Goal: Task Accomplishment & Management: Complete application form

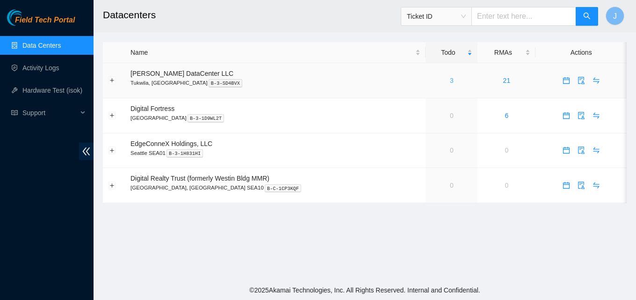
click at [450, 80] on link "3" at bounding box center [452, 80] width 4 height 7
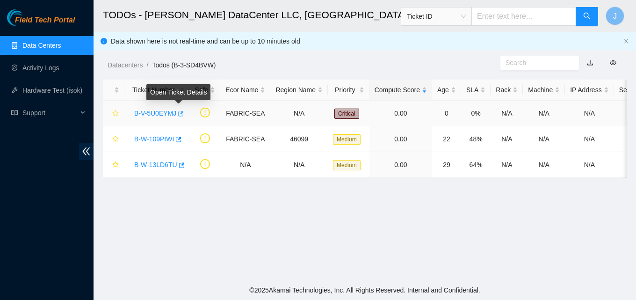
click at [179, 114] on icon "button" at bounding box center [180, 113] width 7 height 7
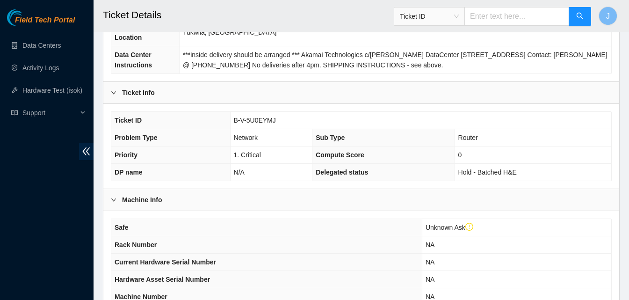
scroll to position [281, 0]
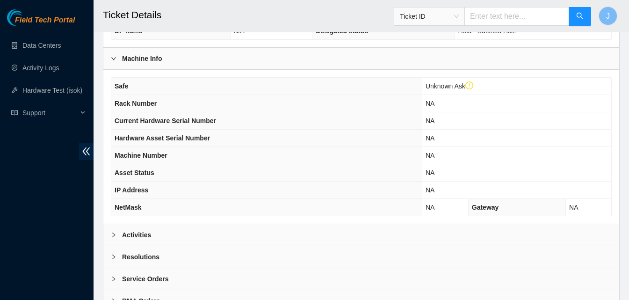
drag, startPoint x: 196, startPoint y: 228, endPoint x: 284, endPoint y: 184, distance: 98.3
click at [196, 227] on div "Activities" at bounding box center [361, 235] width 516 height 22
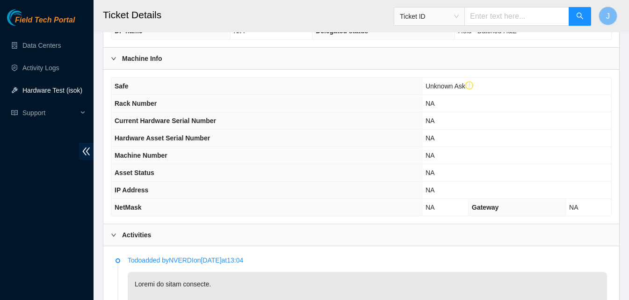
drag, startPoint x: 50, startPoint y: 93, endPoint x: 24, endPoint y: 179, distance: 89.2
click at [24, 179] on div "Field Tech Portal Data Centers Activity Logs Hardware Test (isok) Support" at bounding box center [47, 154] width 94 height 290
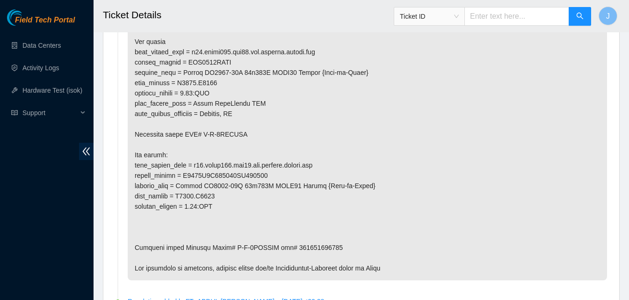
scroll to position [608, 0]
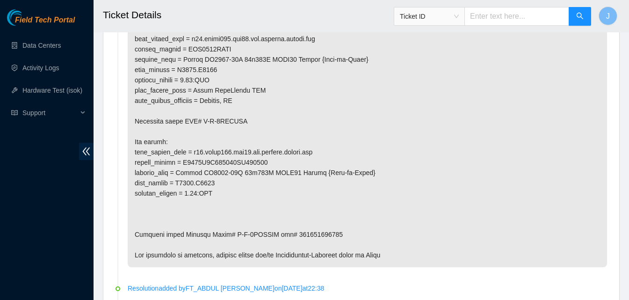
click at [311, 244] on p at bounding box center [367, 105] width 479 height 323
click at [426, 208] on p at bounding box center [367, 105] width 479 height 323
click at [575, 80] on p at bounding box center [367, 105] width 479 height 323
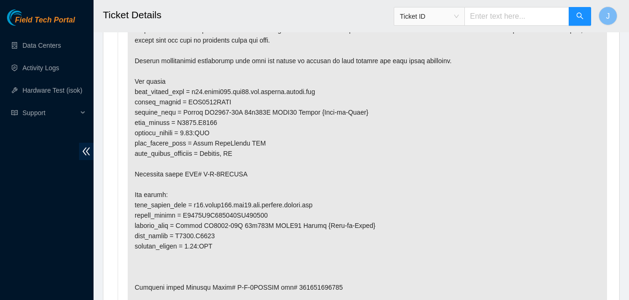
scroll to position [557, 0]
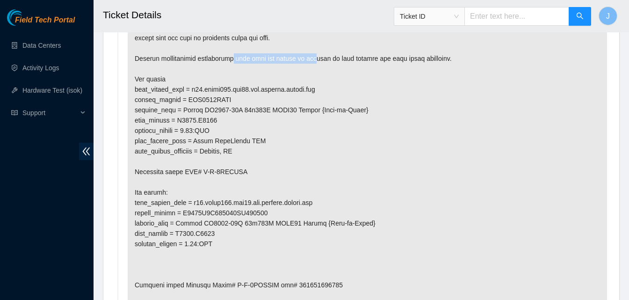
drag, startPoint x: 310, startPoint y: 72, endPoint x: 226, endPoint y: 67, distance: 84.3
click at [226, 67] on p at bounding box center [367, 156] width 479 height 323
click at [364, 70] on p at bounding box center [367, 156] width 479 height 323
click at [216, 123] on p at bounding box center [367, 156] width 479 height 323
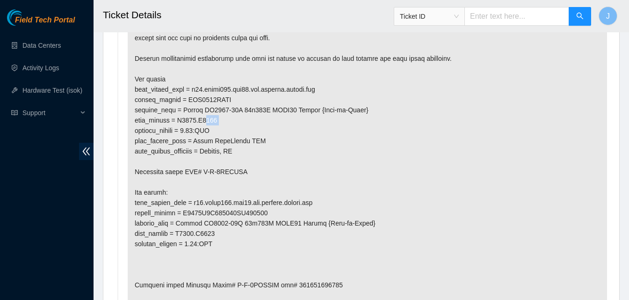
drag, startPoint x: 201, startPoint y: 131, endPoint x: 216, endPoint y: 133, distance: 15.5
click at [216, 133] on p at bounding box center [367, 156] width 479 height 323
drag, startPoint x: 216, startPoint y: 96, endPoint x: 199, endPoint y: 100, distance: 17.6
click at [199, 100] on p at bounding box center [367, 156] width 479 height 323
click at [211, 102] on p at bounding box center [367, 156] width 479 height 323
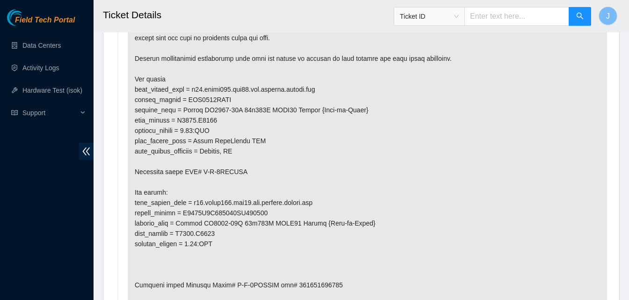
click at [210, 128] on p at bounding box center [367, 156] width 479 height 323
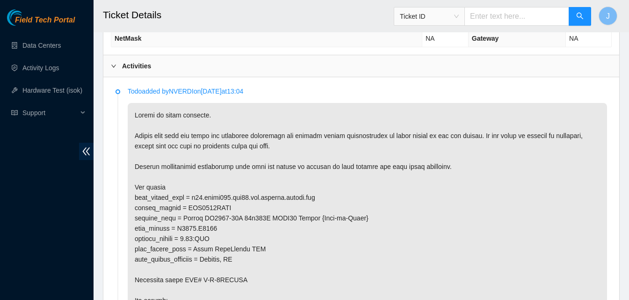
scroll to position [424, 0]
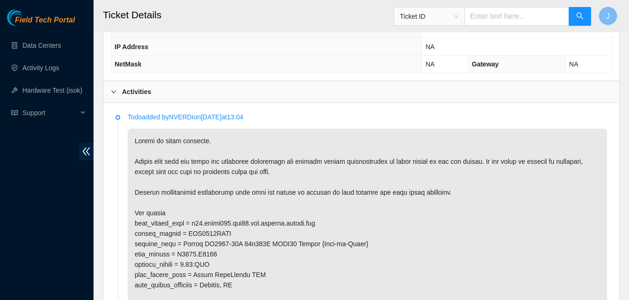
click at [442, 90] on div "Activities" at bounding box center [361, 92] width 516 height 22
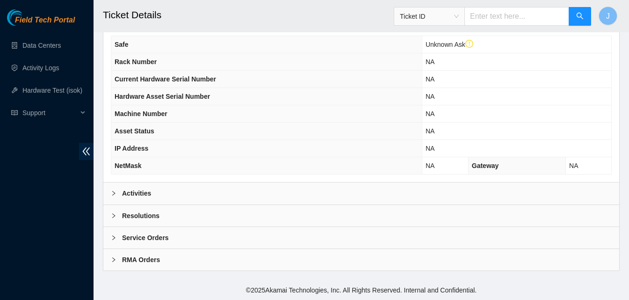
scroll to position [322, 0]
click at [261, 213] on div "Resolutions" at bounding box center [361, 216] width 516 height 22
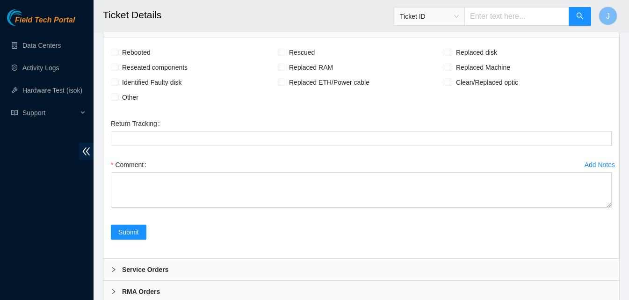
scroll to position [532, 0]
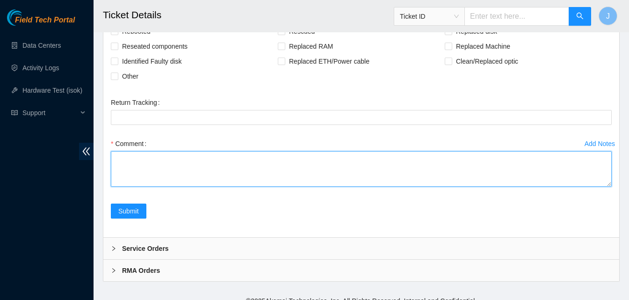
click at [396, 174] on textarea "Comment" at bounding box center [361, 169] width 501 height 36
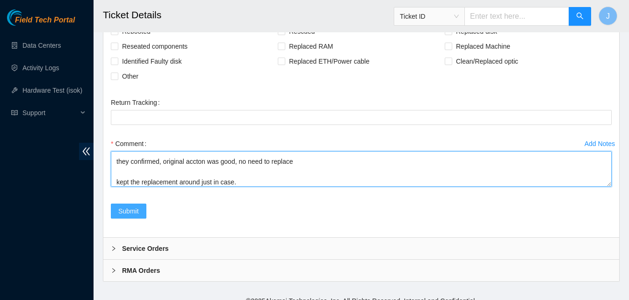
type textarea "gave old accton a power cycle to see if it would come back after a short power …"
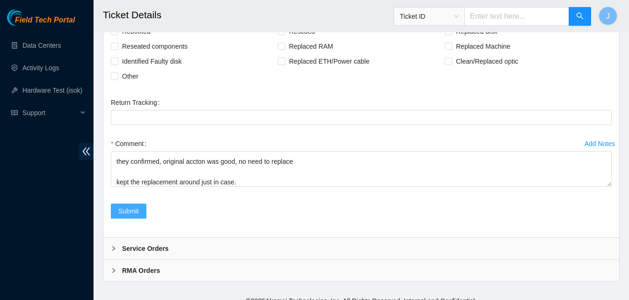
click at [135, 205] on button "Submit" at bounding box center [129, 210] width 36 height 15
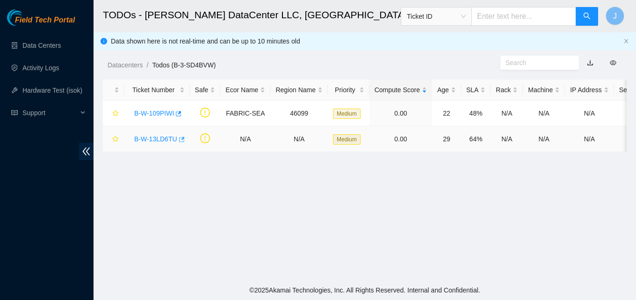
click at [181, 140] on icon "button" at bounding box center [181, 139] width 7 height 7
click at [179, 113] on icon "button" at bounding box center [179, 113] width 6 height 5
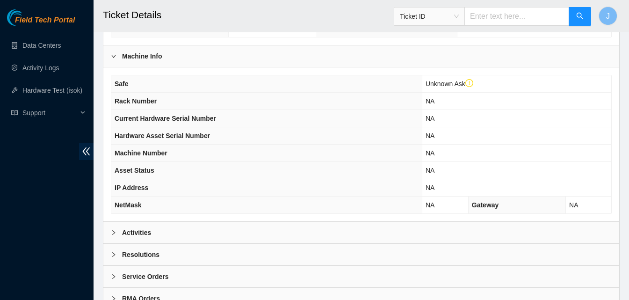
scroll to position [322, 0]
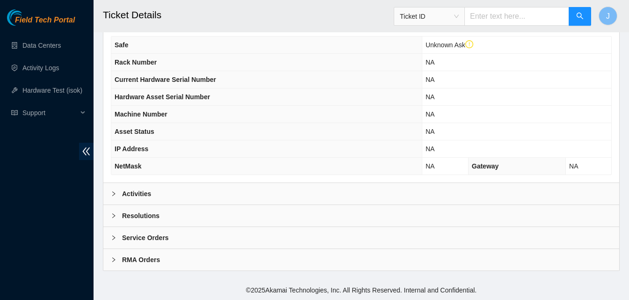
click at [203, 183] on div "Activities" at bounding box center [361, 194] width 516 height 22
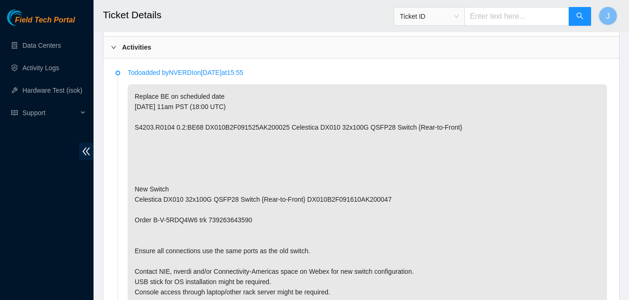
scroll to position [477, 0]
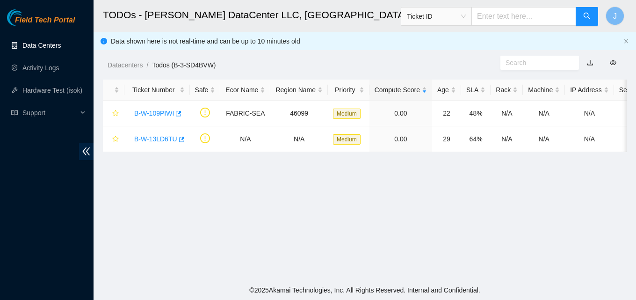
click at [30, 44] on link "Data Centers" at bounding box center [41, 45] width 38 height 7
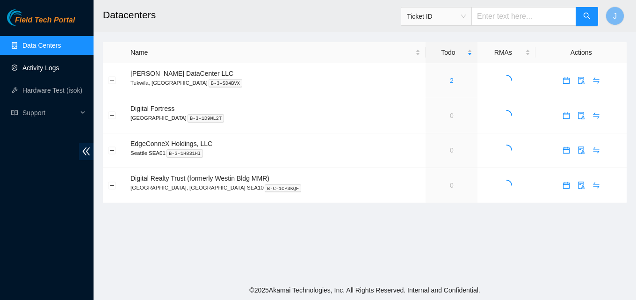
click at [52, 72] on link "Activity Logs" at bounding box center [40, 67] width 37 height 7
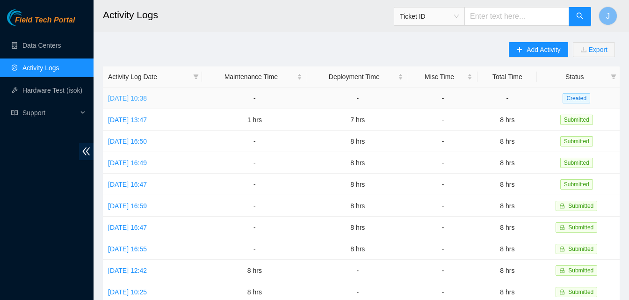
click at [145, 96] on link "Fri, 22 Aug 2025 10:38" at bounding box center [127, 97] width 39 height 7
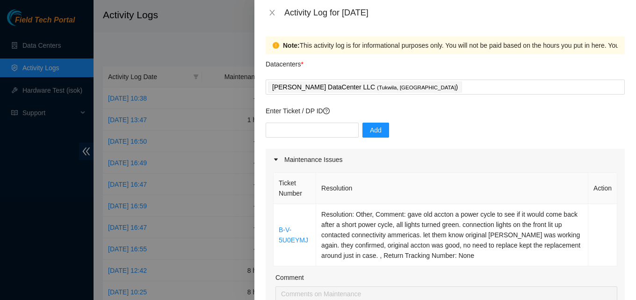
click at [205, 48] on div at bounding box center [318, 150] width 636 height 300
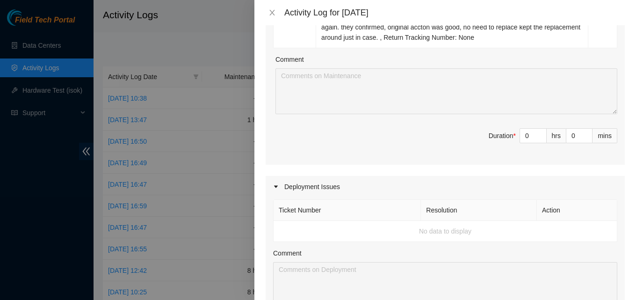
scroll to position [281, 0]
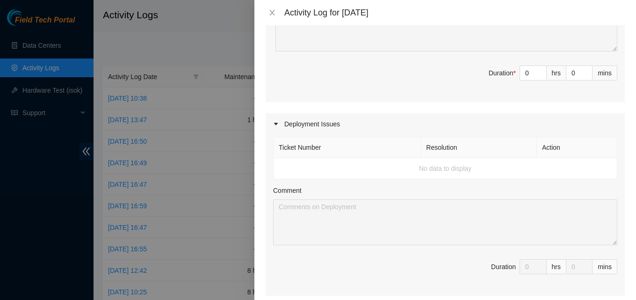
click at [374, 174] on td "No data to display" at bounding box center [446, 168] width 344 height 21
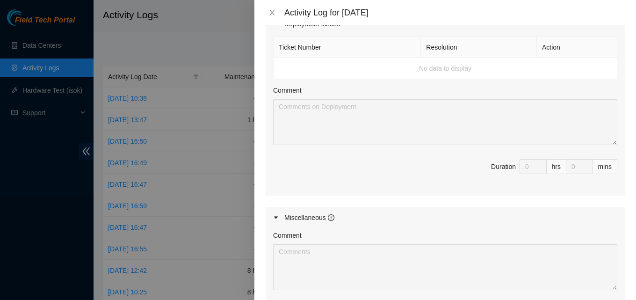
scroll to position [514, 0]
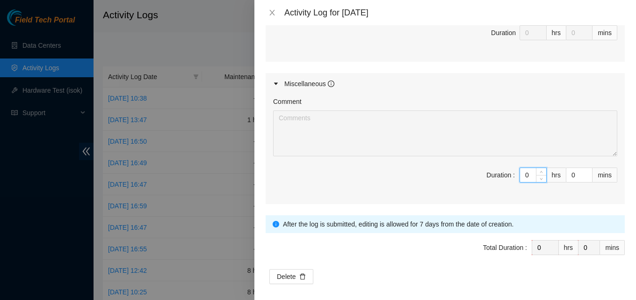
click at [523, 174] on input "0" at bounding box center [533, 175] width 26 height 14
type input "8"
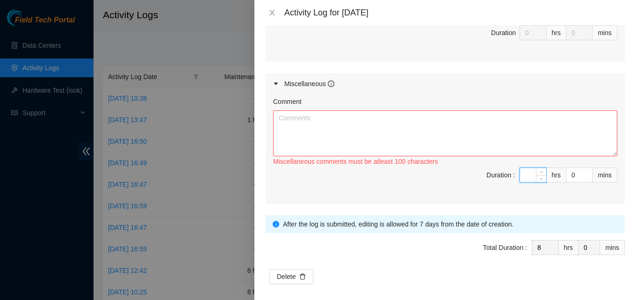
type input "0"
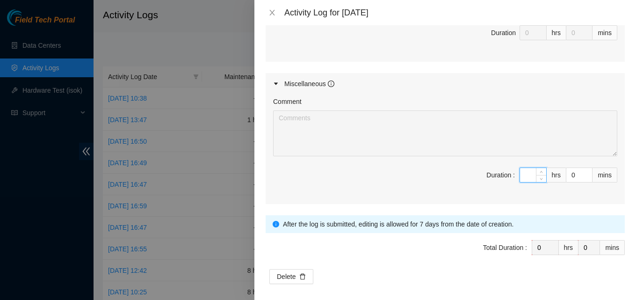
type input "0"
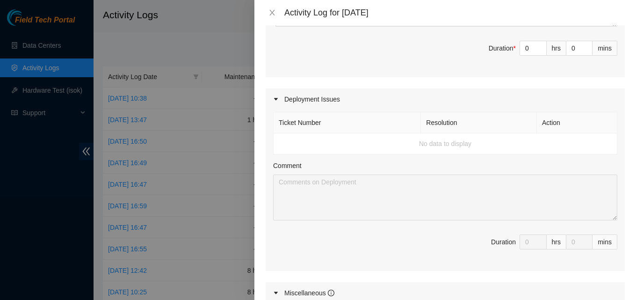
scroll to position [327, 0]
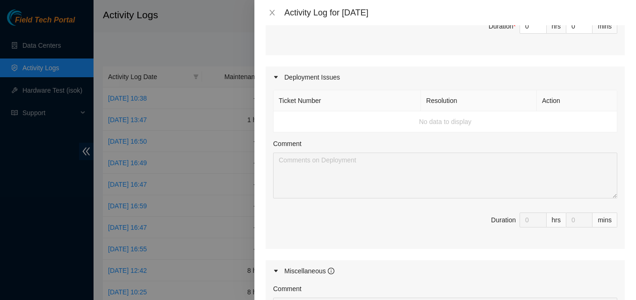
click at [275, 270] on icon "caret-right" at bounding box center [276, 271] width 6 height 6
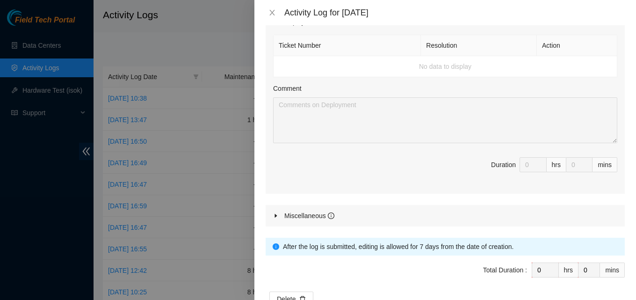
scroll to position [412, 0]
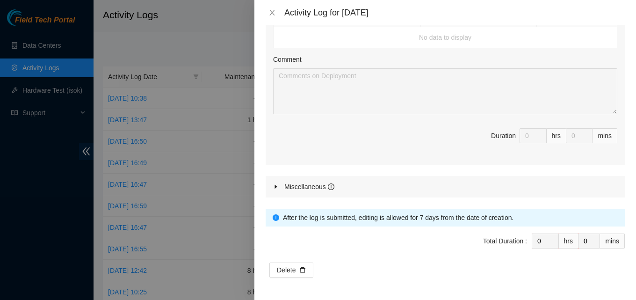
click at [278, 186] on icon "caret-right" at bounding box center [276, 187] width 6 height 6
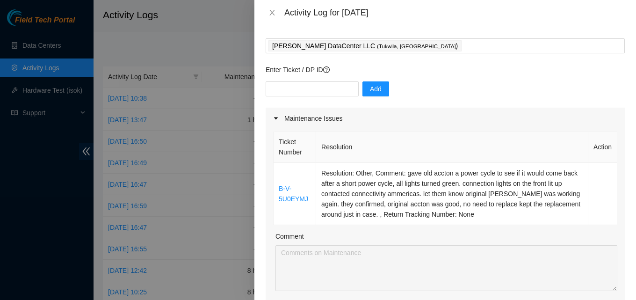
scroll to position [0, 0]
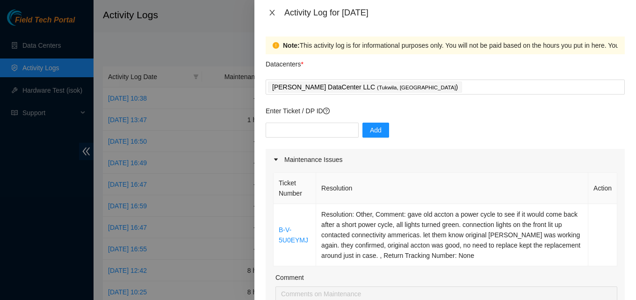
click at [270, 11] on icon "close" at bounding box center [271, 12] width 7 height 7
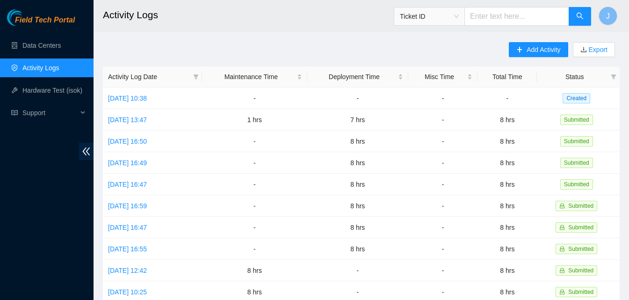
click at [49, 57] on ul "Data Centers Activity Logs Hardware Test (isok) Support" at bounding box center [47, 79] width 94 height 90
click at [51, 49] on link "Data Centers" at bounding box center [41, 45] width 38 height 7
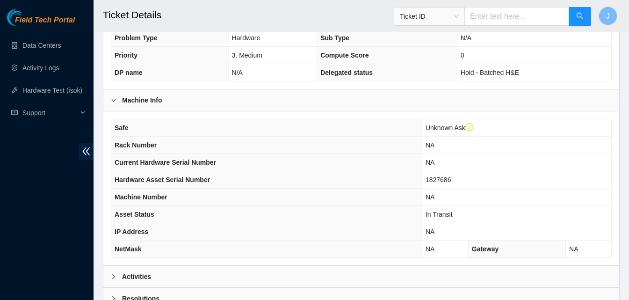
scroll to position [281, 0]
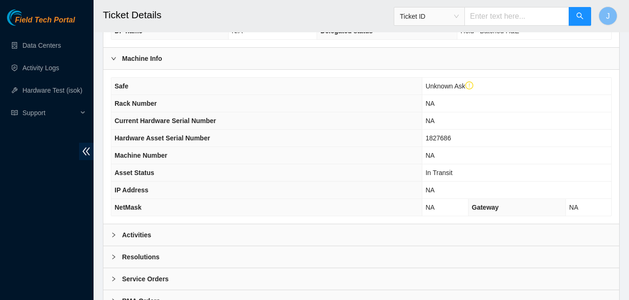
click at [210, 224] on div "Activities" at bounding box center [361, 235] width 516 height 22
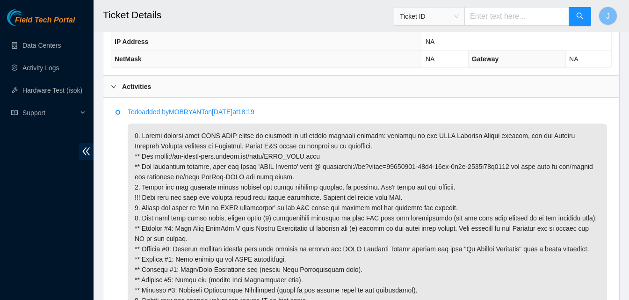
scroll to position [421, 0]
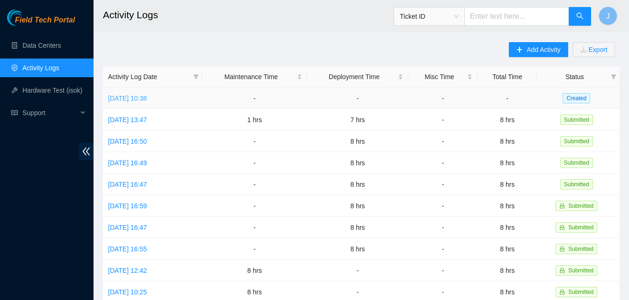
click at [147, 95] on link "[DATE] 10:38" at bounding box center [127, 97] width 39 height 7
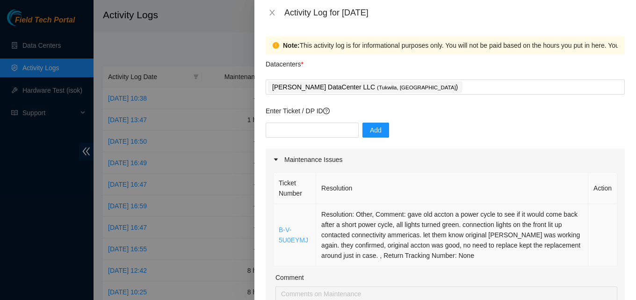
click at [289, 236] on link "B-V-5U0EYMJ" at bounding box center [293, 235] width 29 height 18
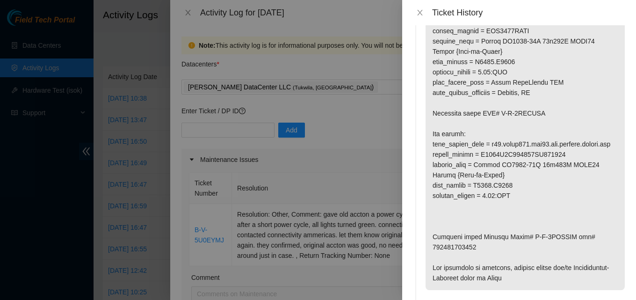
scroll to position [374, 0]
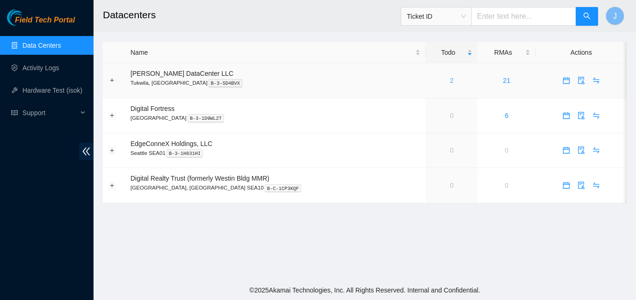
click at [450, 82] on link "2" at bounding box center [452, 80] width 4 height 7
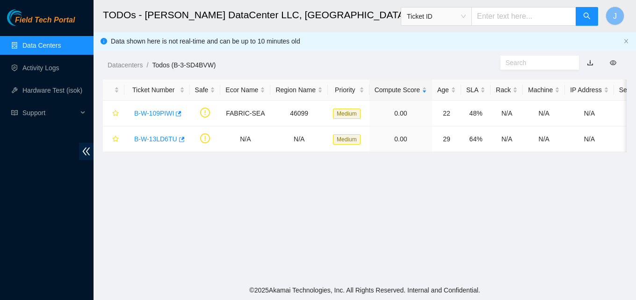
click at [409, 61] on ol "Datacenters / Todos (B-3-SD4BVW) /" at bounding box center [304, 65] width 393 height 10
